Goal: Task Accomplishment & Management: Complete application form

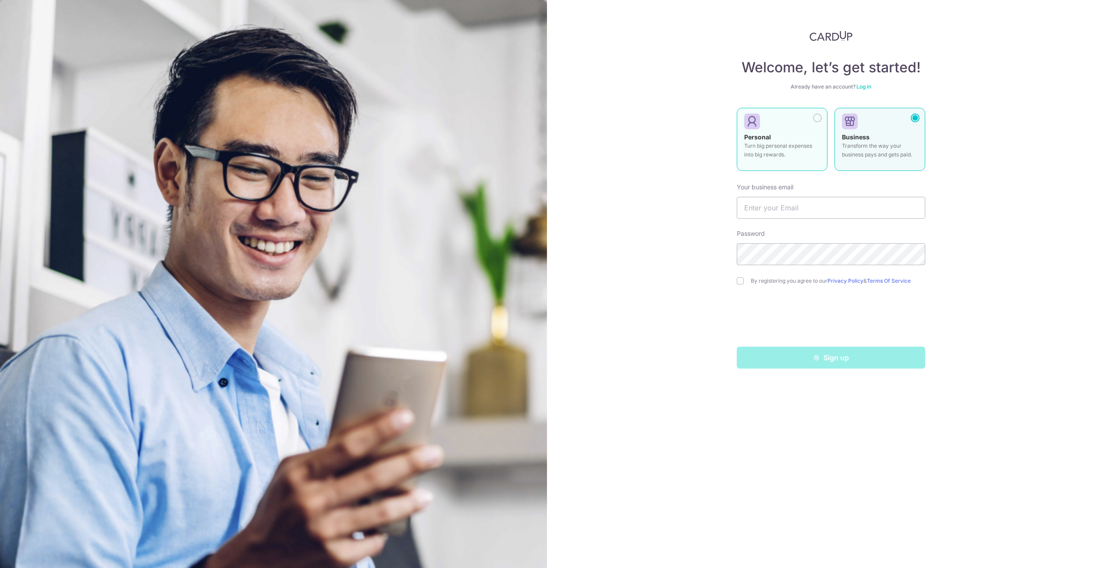
click at [784, 156] on p "Turn big personal expenses into big rewards." at bounding box center [782, 151] width 76 height 18
click at [767, 206] on input "text" at bounding box center [831, 208] width 188 height 22
type input "[EMAIL_ADDRESS][DOMAIN_NAME]"
click at [739, 281] on input "checkbox" at bounding box center [740, 280] width 7 height 7
checkbox input "true"
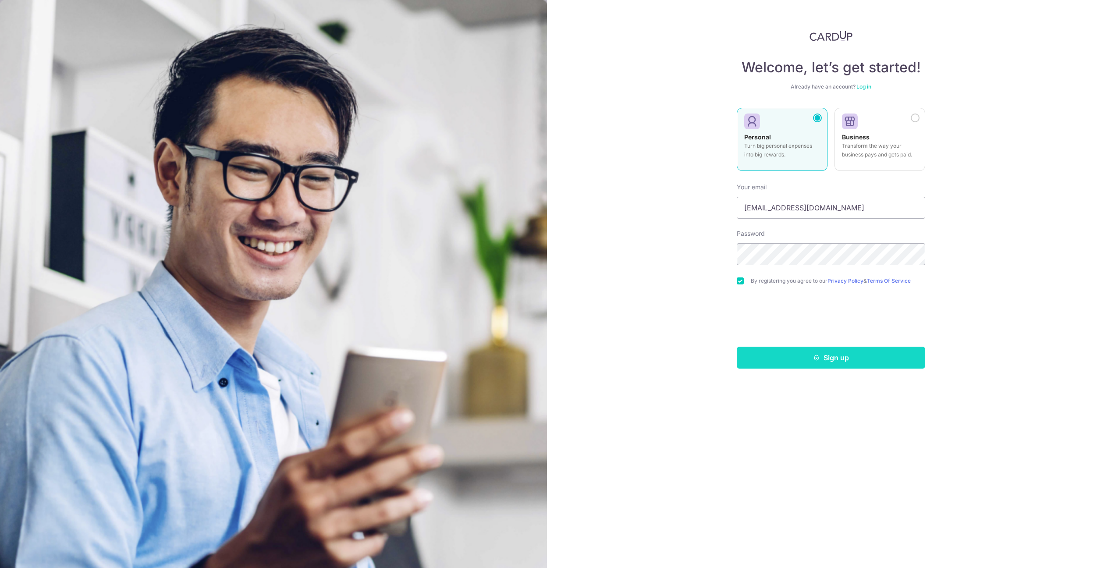
click at [809, 356] on button "Sign up" at bounding box center [831, 358] width 188 height 22
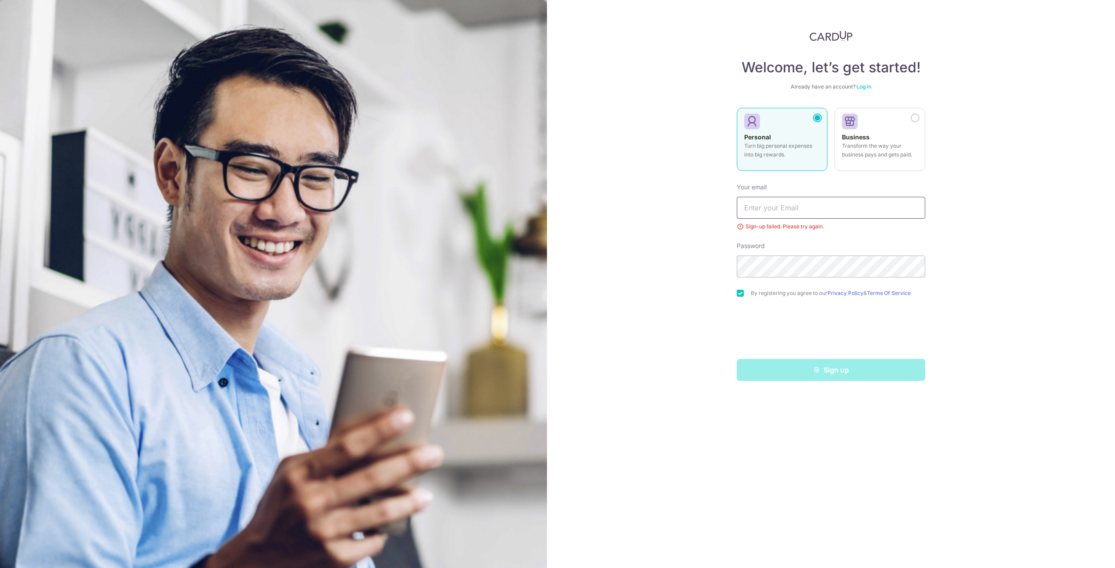
click at [787, 206] on input "text" at bounding box center [831, 208] width 188 height 22
type input "[EMAIL_ADDRESS][DOMAIN_NAME]"
click at [965, 365] on div "Welcome, let’s get started! Already have an account? Log in Personal Turn big p…" at bounding box center [831, 284] width 568 height 568
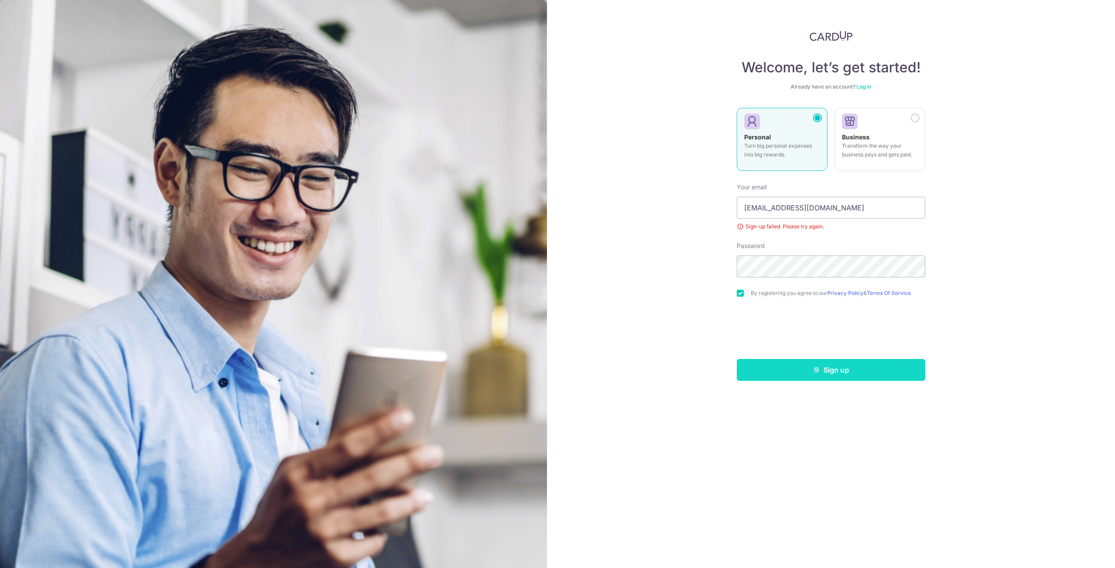
click at [822, 376] on button "Sign up" at bounding box center [831, 370] width 188 height 22
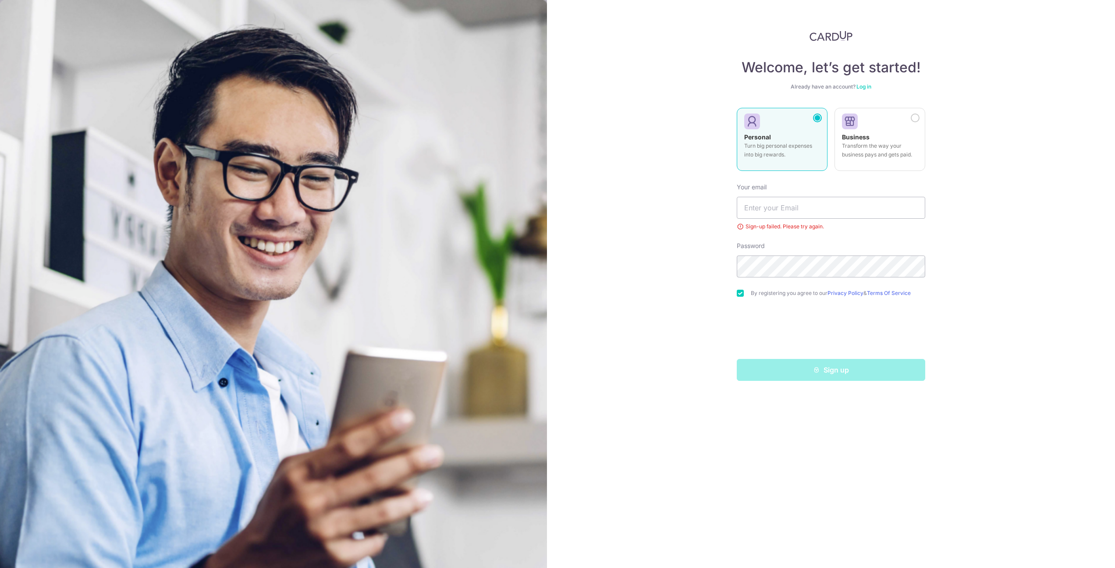
click at [785, 229] on div "Sign-up failed. Please try again." at bounding box center [831, 226] width 188 height 9
click at [789, 211] on input "text" at bounding box center [831, 208] width 188 height 22
type input "[EMAIL_ADDRESS][DOMAIN_NAME]"
click at [1036, 234] on div "Welcome, let’s get started! Already have an account? Log in Personal Turn big p…" at bounding box center [831, 284] width 568 height 568
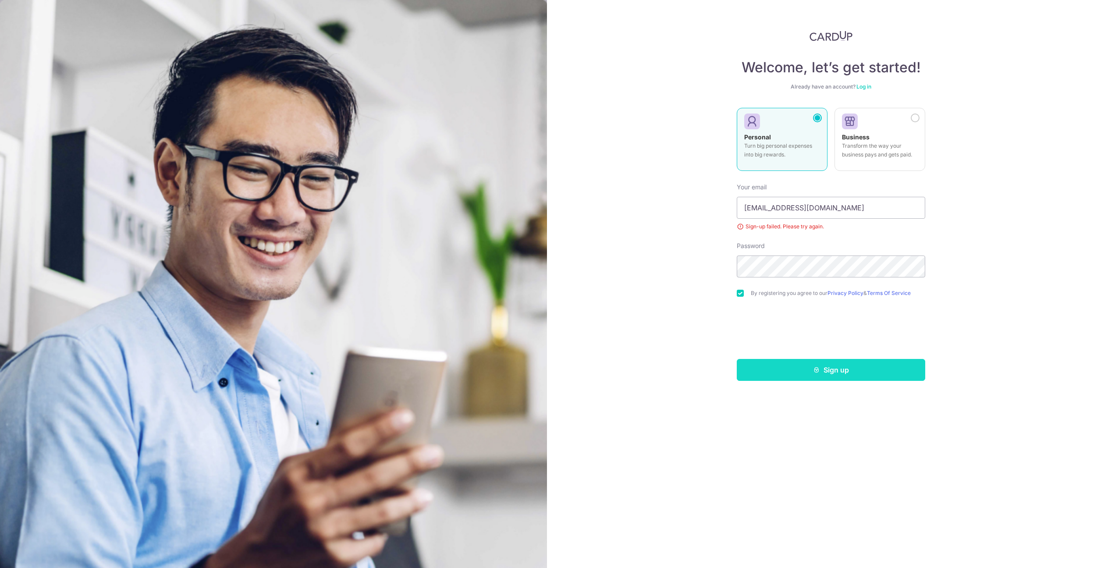
click at [802, 372] on button "Sign up" at bounding box center [831, 370] width 188 height 22
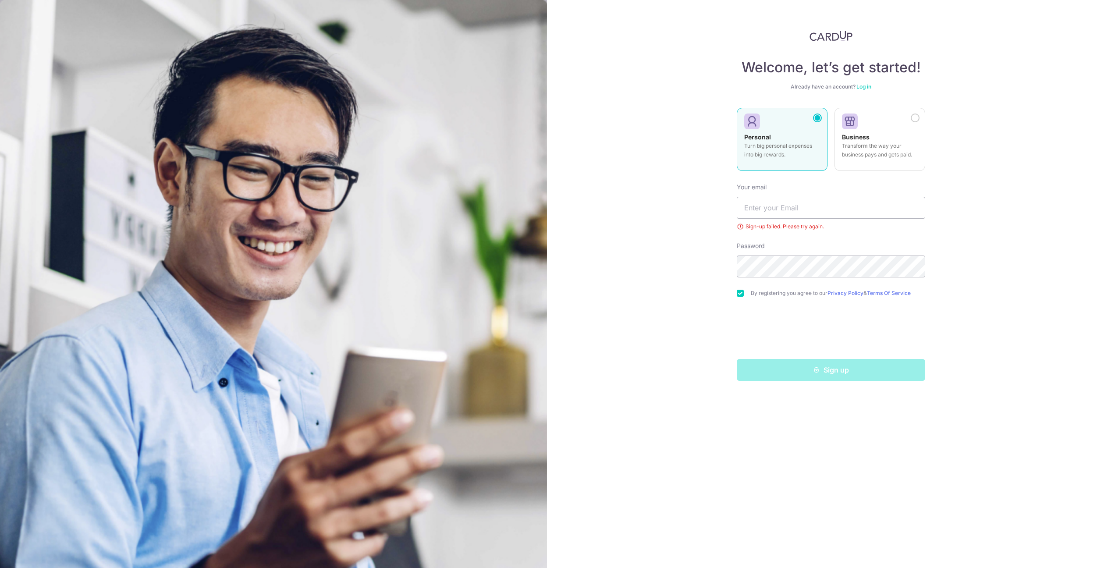
click at [809, 122] on div at bounding box center [778, 121] width 69 height 13
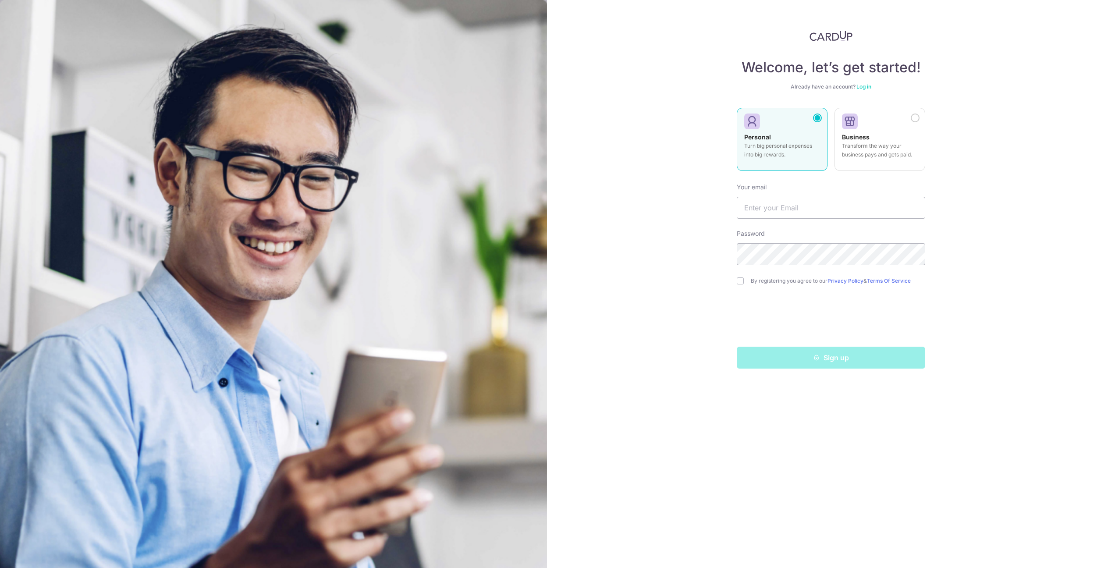
click at [486, 68] on img at bounding box center [273, 389] width 547 height 778
click at [862, 86] on link "Log in" at bounding box center [863, 86] width 15 height 7
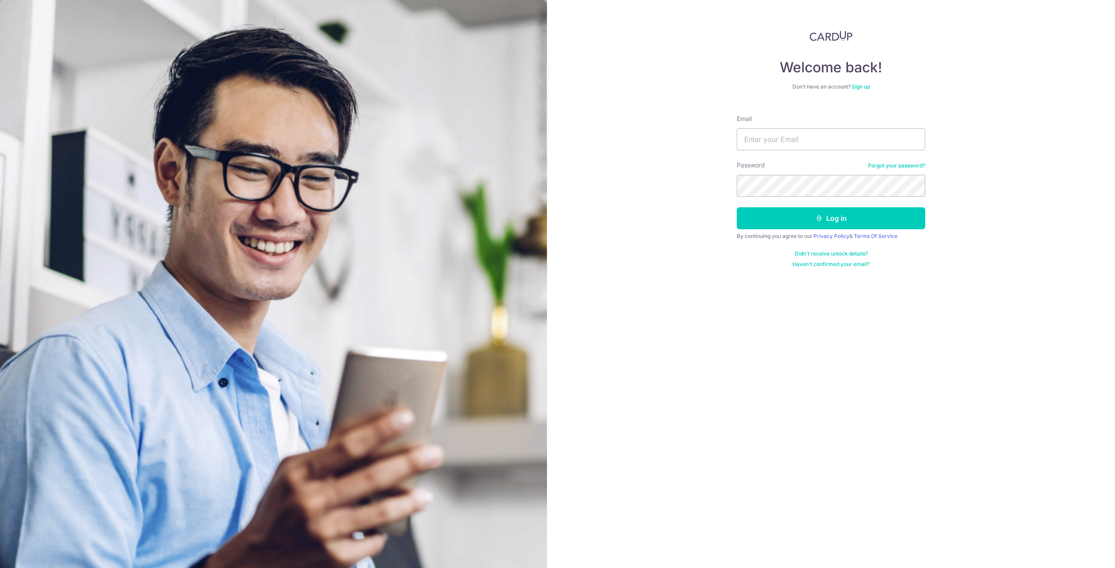
type input "[EMAIL_ADDRESS][DOMAIN_NAME]"
click at [817, 224] on button "Log in" at bounding box center [831, 218] width 188 height 22
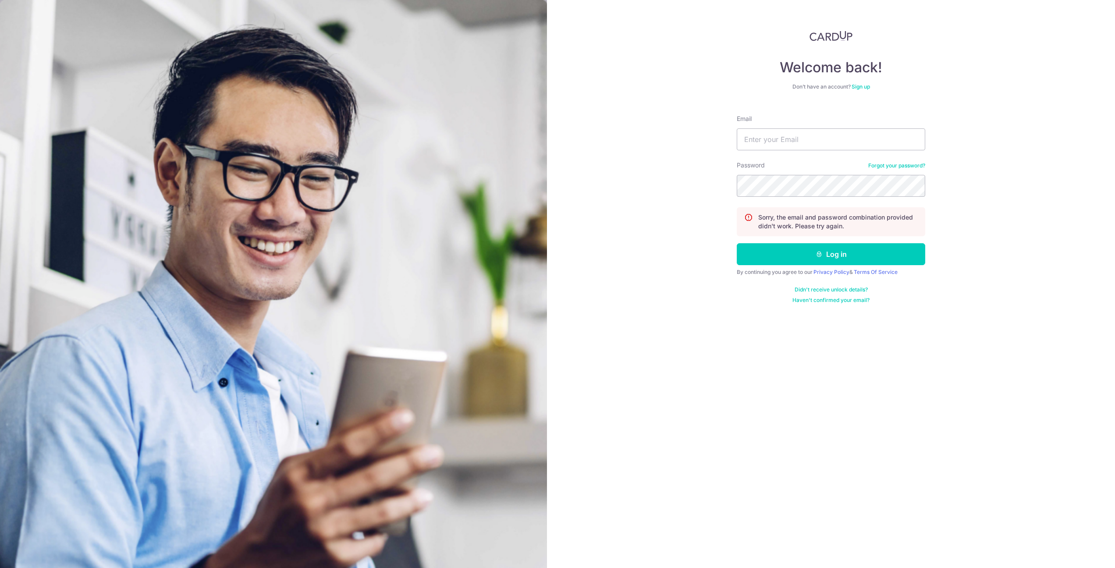
click at [973, 187] on div "Welcome back! Don’t have an account? Sign up Email Password Forgot your passwor…" at bounding box center [831, 284] width 568 height 568
click at [865, 85] on link "Sign up" at bounding box center [860, 86] width 18 height 7
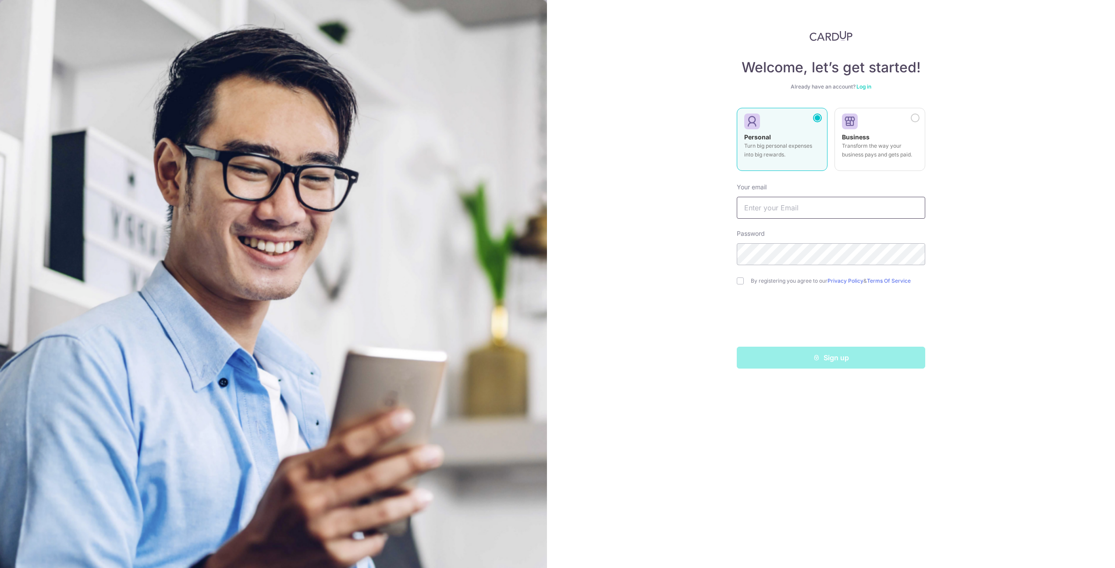
click at [829, 202] on input "text" at bounding box center [831, 208] width 188 height 22
click at [1059, 200] on div "Welcome, let’s get started! Already have an account? Log in Personal Turn big p…" at bounding box center [831, 284] width 568 height 568
click at [828, 205] on input "text" at bounding box center [831, 208] width 188 height 22
type input "leeweiloong@gmail.com"
click at [745, 279] on div "By registering you agree to our Privacy Policy & Terms Of Service" at bounding box center [831, 281] width 188 height 11
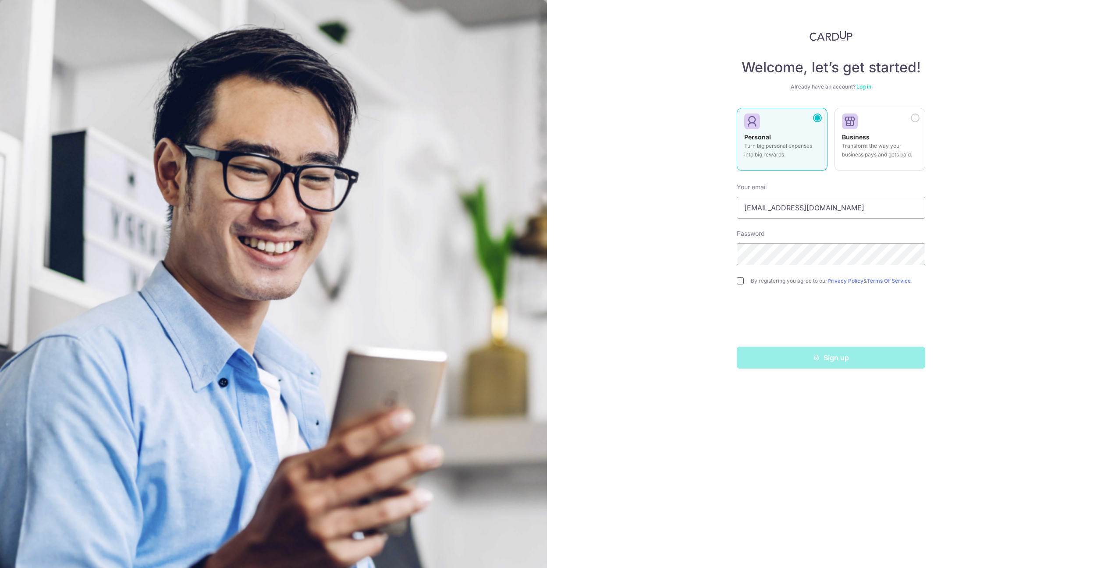
click at [741, 280] on input "checkbox" at bounding box center [740, 280] width 7 height 7
checkbox input "true"
click at [806, 358] on button "Sign up" at bounding box center [831, 358] width 188 height 22
